Goal: Information Seeking & Learning: Learn about a topic

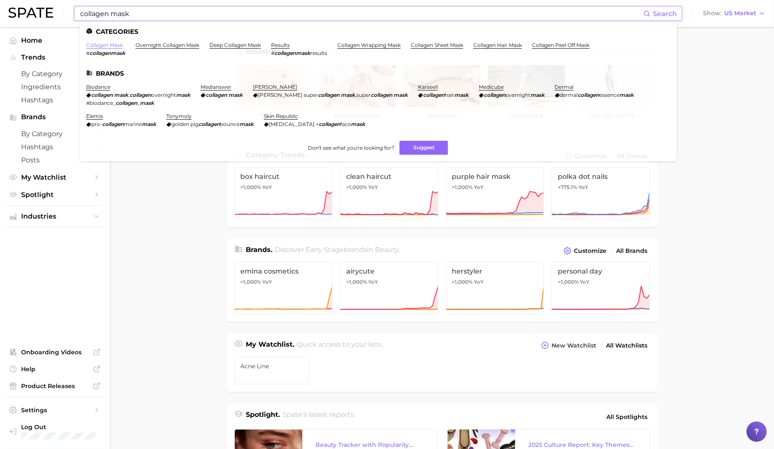
click at [108, 43] on link "collagen mask" at bounding box center [104, 45] width 37 height 6
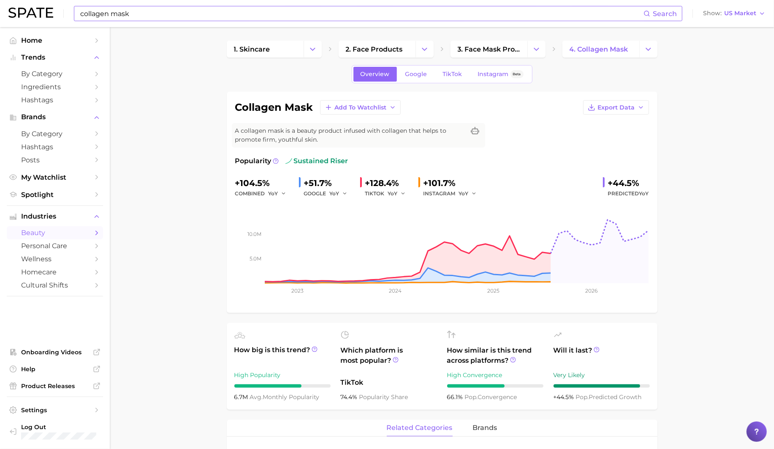
click at [141, 15] on input "collagen mask" at bounding box center [361, 13] width 564 height 14
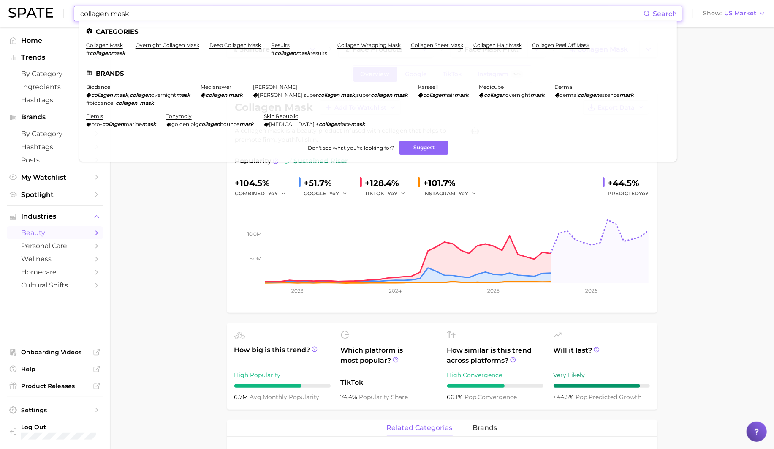
click at [141, 15] on input "collagen mask" at bounding box center [361, 13] width 564 height 14
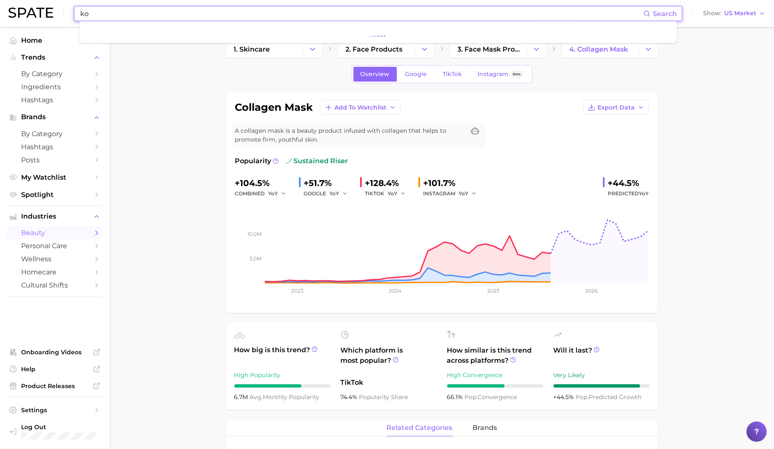
type input "k"
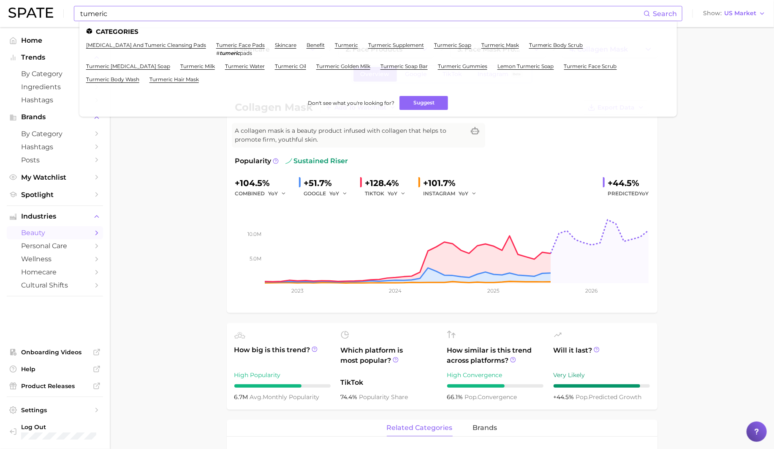
click at [666, 16] on span "Search" at bounding box center [665, 14] width 24 height 8
click at [603, 20] on input "tumeric" at bounding box center [361, 13] width 564 height 14
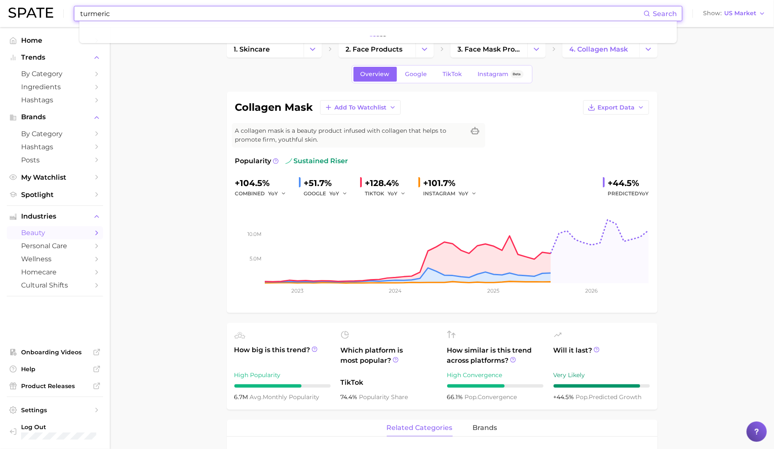
type input "turmeric"
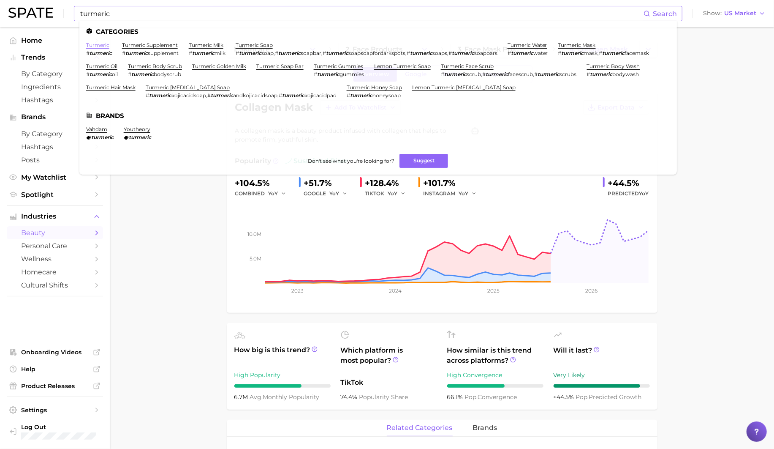
click at [101, 46] on link "turmeric" at bounding box center [97, 45] width 23 height 6
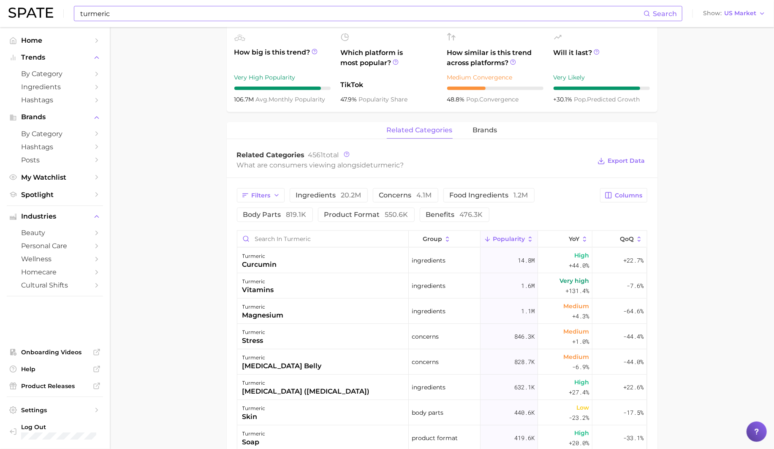
scroll to position [324, 0]
click at [397, 212] on span "550.6k" at bounding box center [396, 214] width 23 height 8
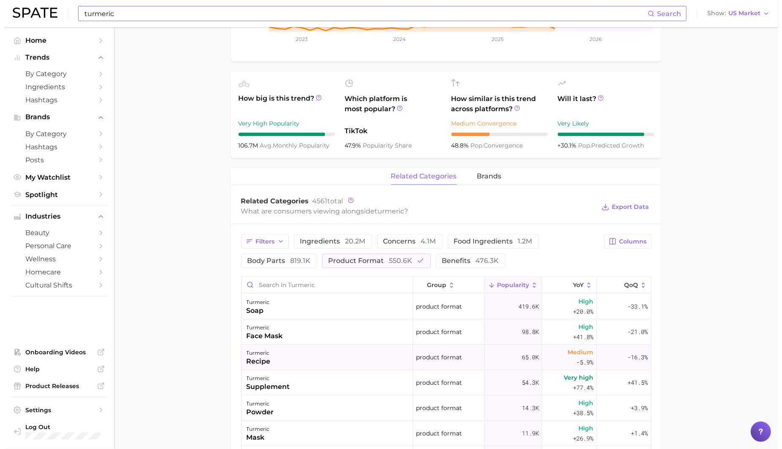
scroll to position [27, 0]
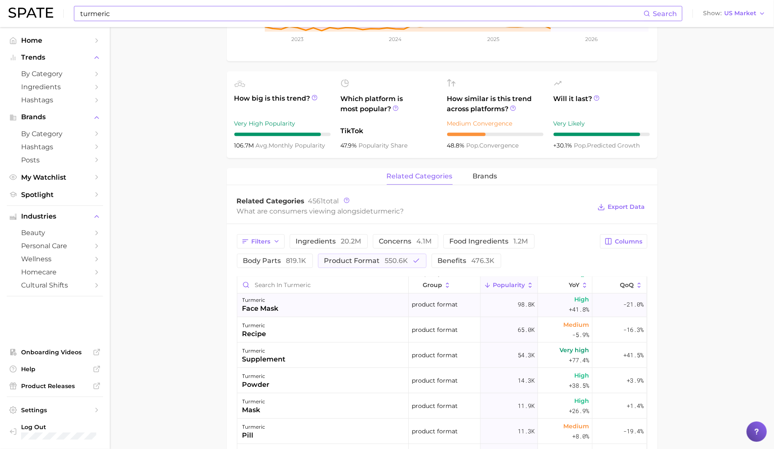
click at [270, 308] on div "face mask" at bounding box center [260, 308] width 36 height 10
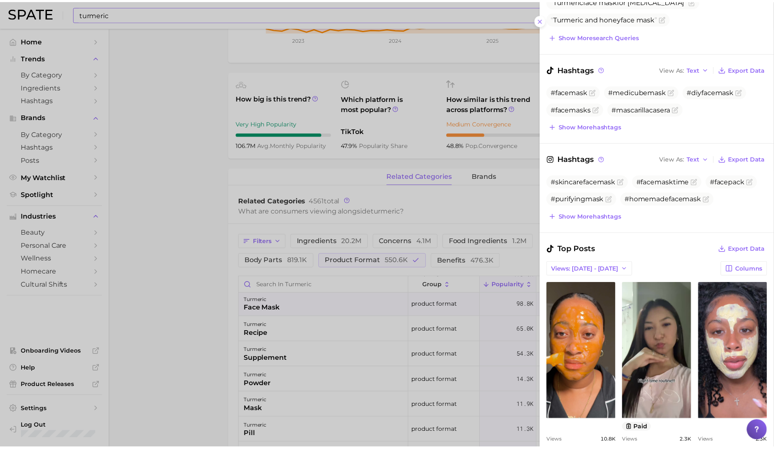
scroll to position [0, 0]
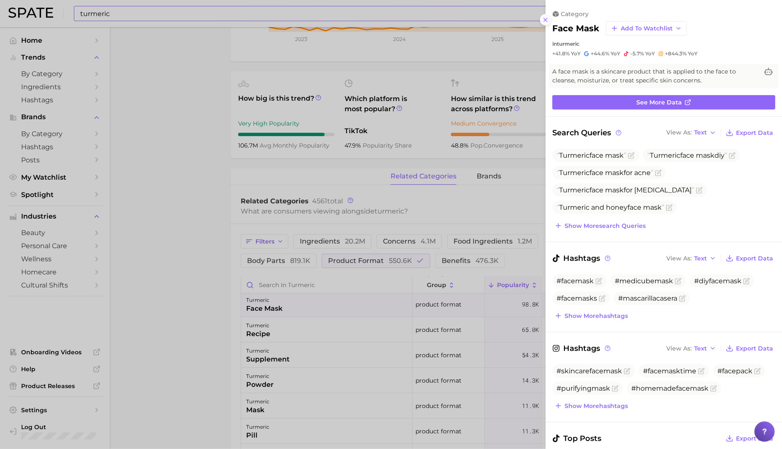
click at [544, 21] on icon at bounding box center [545, 19] width 7 height 7
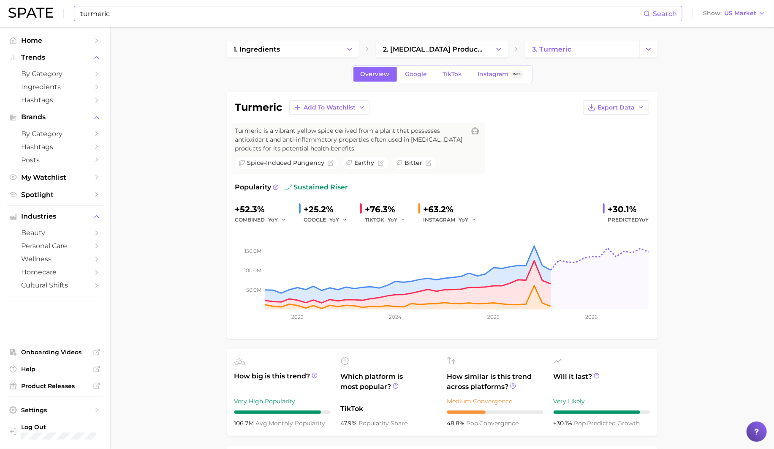
click at [170, 9] on input "turmeric" at bounding box center [361, 13] width 564 height 14
